Goal: Transaction & Acquisition: Purchase product/service

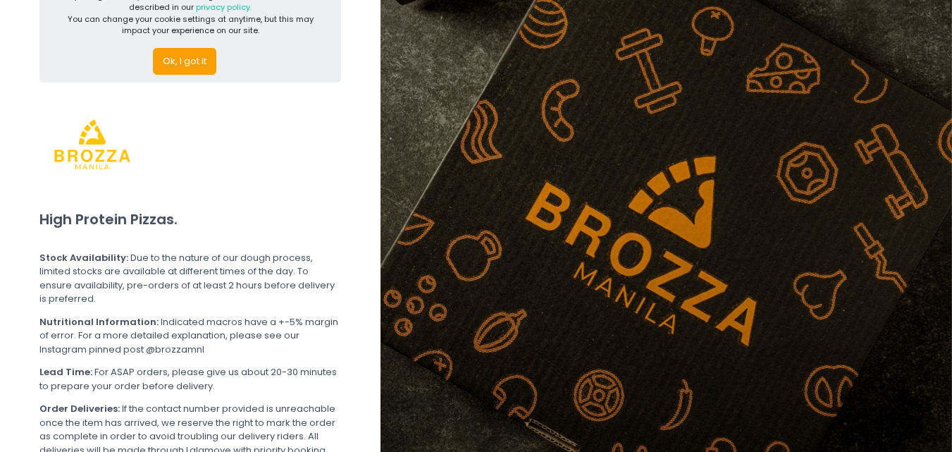
scroll to position [70, 0]
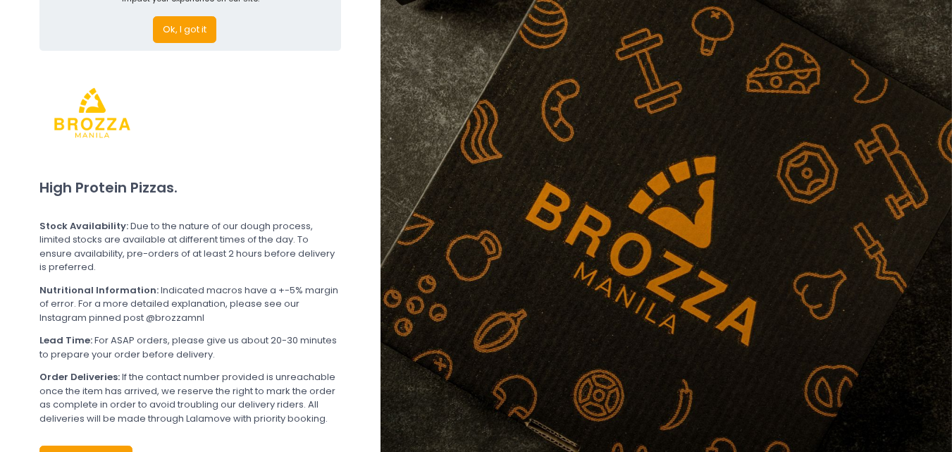
click at [169, 36] on button "Ok, I got it" at bounding box center [184, 29] width 63 height 27
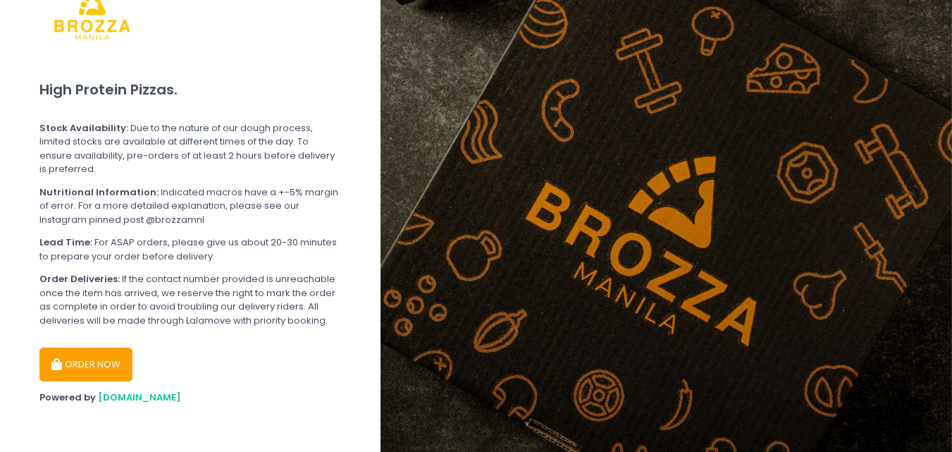
scroll to position [60, 0]
click at [104, 350] on button "ORDER NOW" at bounding box center [85, 364] width 93 height 34
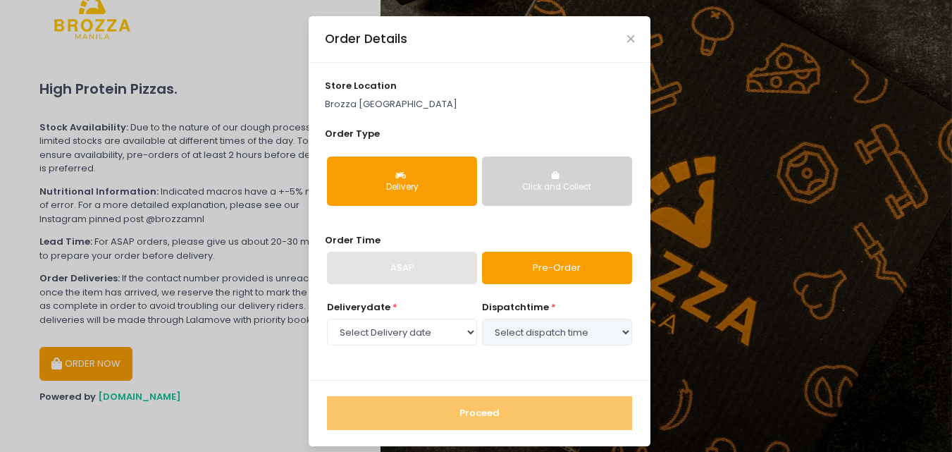
click at [430, 176] on button "Delivery" at bounding box center [402, 180] width 150 height 49
click at [532, 262] on link "Pre-Order" at bounding box center [557, 268] width 150 height 32
click at [440, 331] on select "Select Delivery date [DATE] [DATE] [DATE] [DATE] [DATE] [DATE]" at bounding box center [402, 332] width 150 height 27
select select "[DATE]"
click at [327, 319] on select "Select Delivery date [DATE] [DATE] [DATE] [DATE] [DATE] [DATE]" at bounding box center [402, 332] width 150 height 27
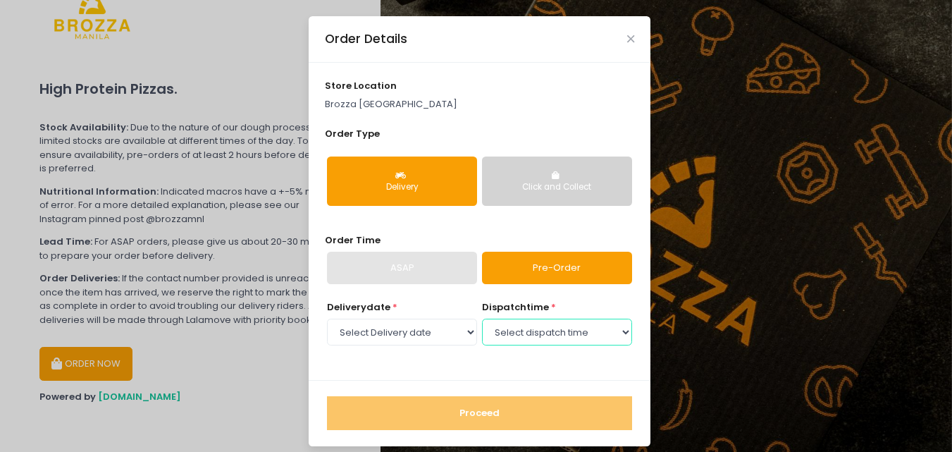
click at [531, 329] on select "Select dispatch time 12:00 PM - 12:30 PM 12:30 PM - 01:00 PM 01:00 PM - 01:30 P…" at bounding box center [557, 332] width 150 height 27
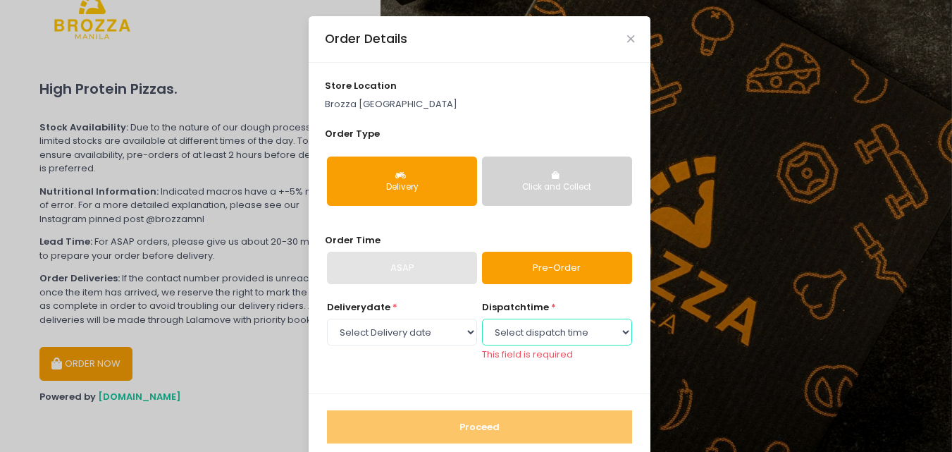
click at [582, 327] on select "Select dispatch time 12:00 PM - 12:30 PM 12:30 PM - 01:00 PM 01:00 PM - 01:30 P…" at bounding box center [557, 332] width 150 height 27
click at [482, 319] on select "Select dispatch time 12:00 PM - 12:30 PM 12:30 PM - 01:00 PM 01:00 PM - 01:30 P…" at bounding box center [557, 332] width 150 height 27
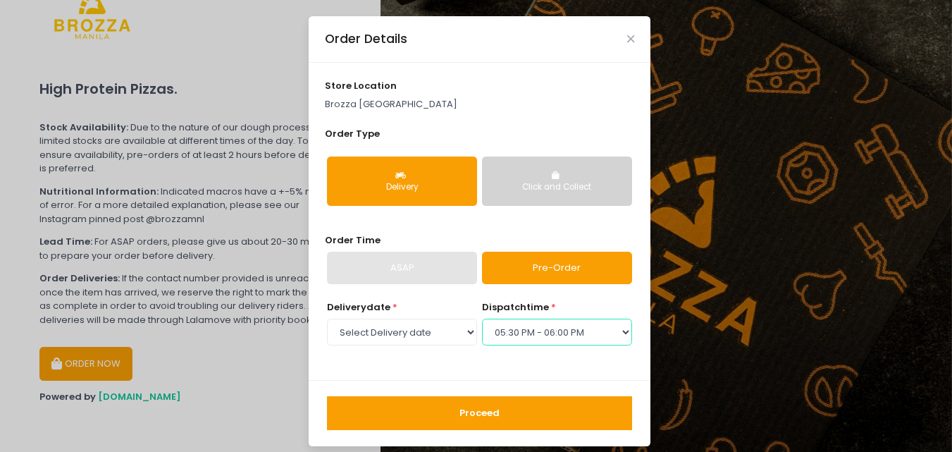
click at [605, 326] on select "Select dispatch time 12:00 PM - 12:30 PM 12:30 PM - 01:00 PM 01:00 PM - 01:30 P…" at bounding box center [557, 332] width 150 height 27
select select "18:00"
click at [482, 319] on select "Select dispatch time 12:00 PM - 12:30 PM 12:30 PM - 01:00 PM 01:00 PM - 01:30 P…" at bounding box center [557, 332] width 150 height 27
click at [526, 407] on button "Proceed" at bounding box center [479, 413] width 305 height 34
